Goal: Task Accomplishment & Management: Manage account settings

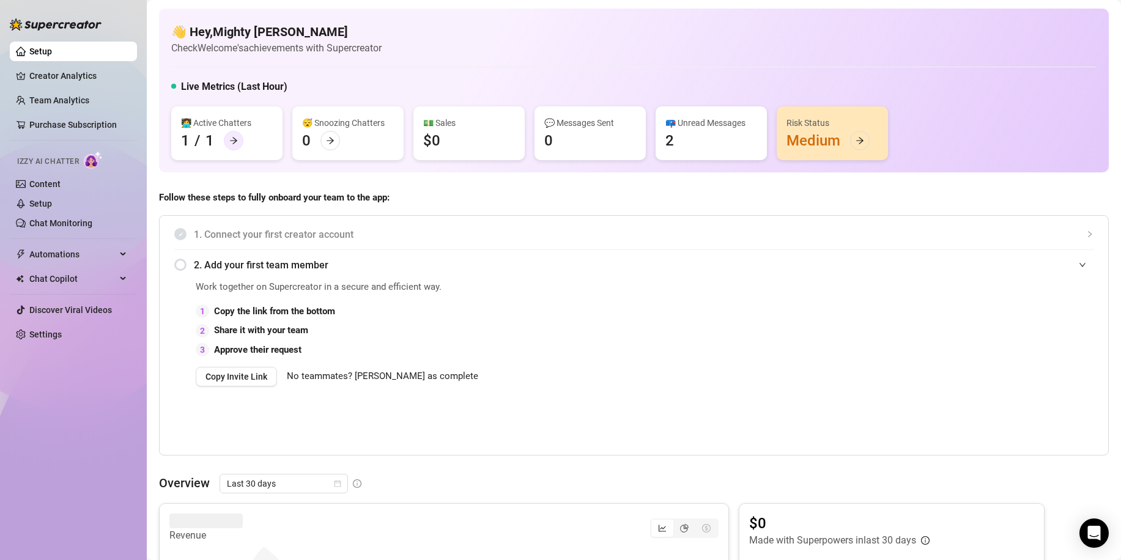
click at [234, 141] on icon "arrow-right" at bounding box center [233, 141] width 7 height 7
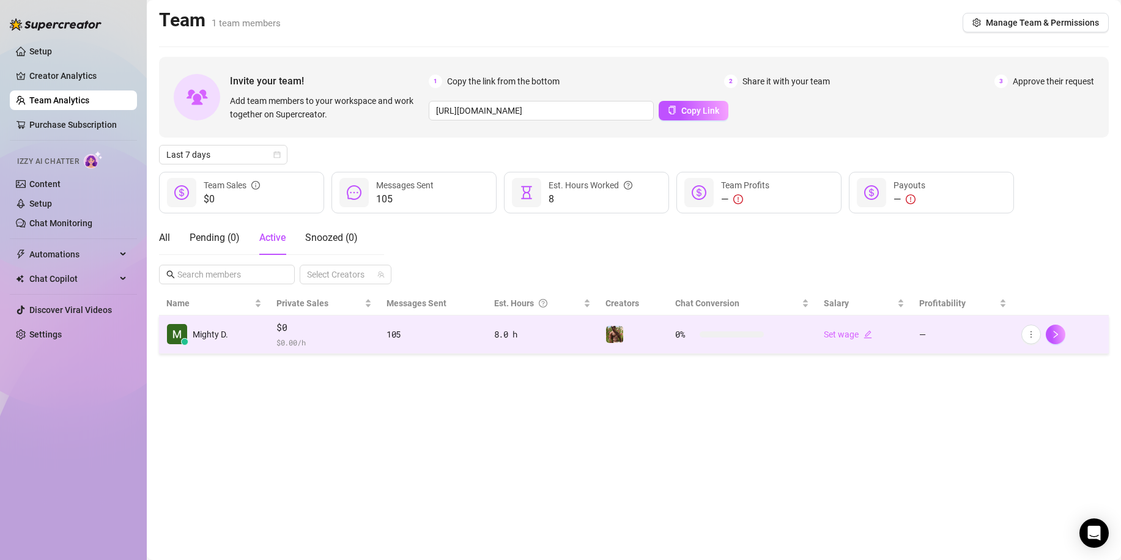
click at [220, 322] on td "Mighty D." at bounding box center [214, 335] width 110 height 39
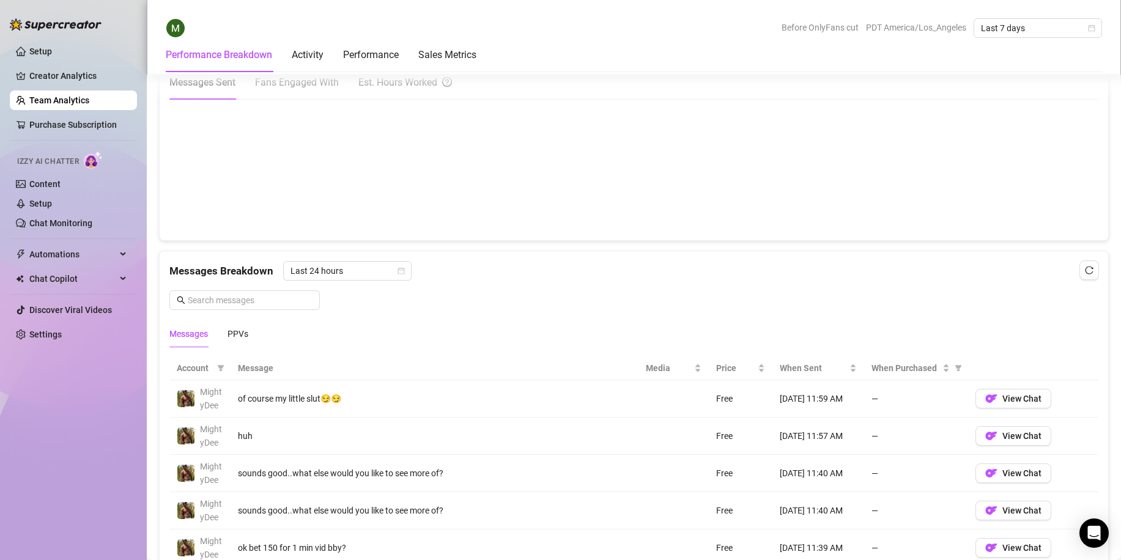
scroll to position [612, 0]
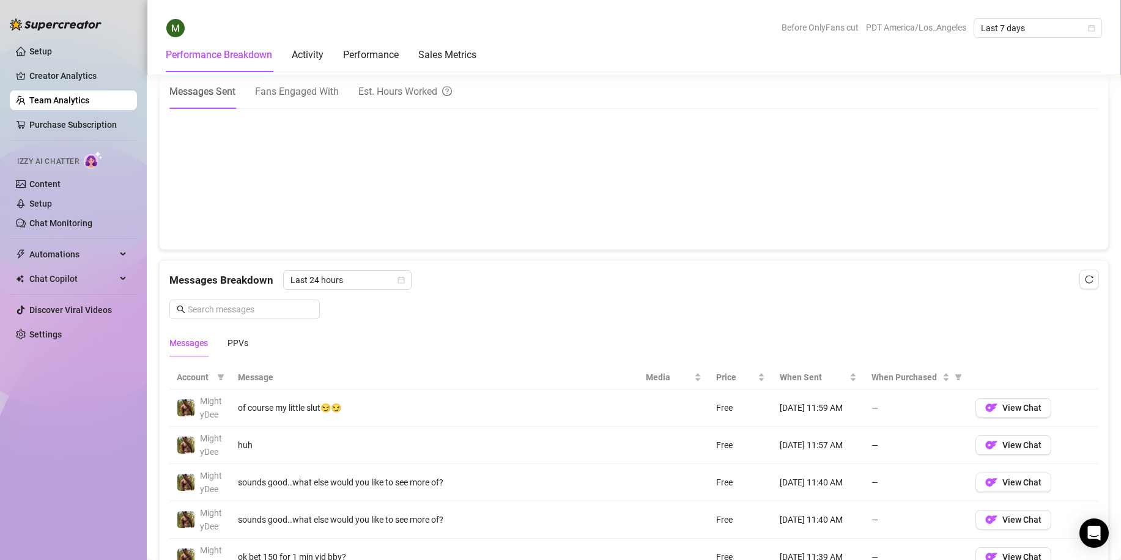
click at [54, 98] on link "Team Analytics" at bounding box center [59, 100] width 60 height 10
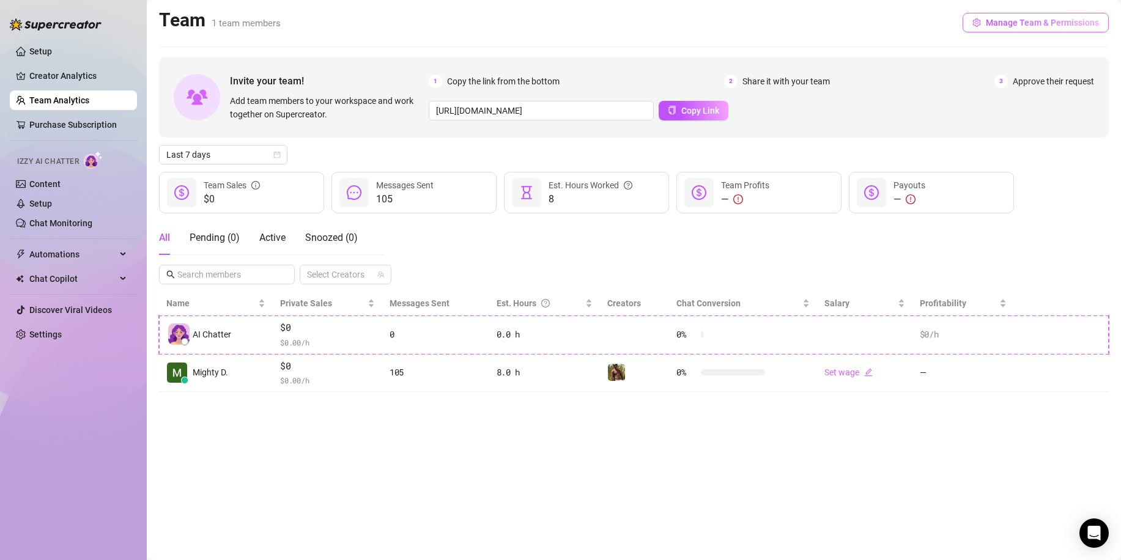
click at [1011, 24] on span "Manage Team & Permissions" at bounding box center [1042, 23] width 113 height 10
